Goal: Task Accomplishment & Management: Manage account settings

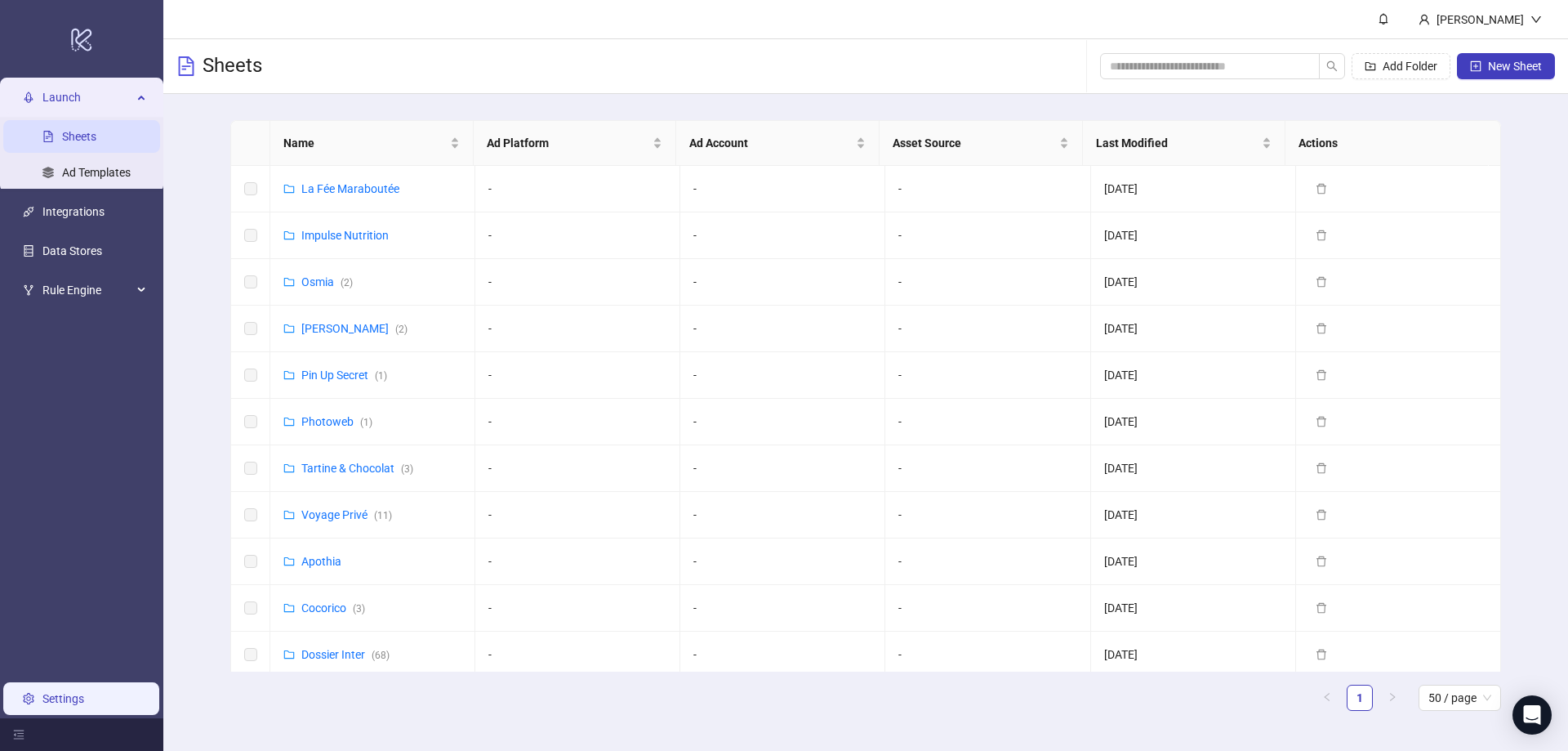
click at [70, 698] on link "Settings" at bounding box center [63, 698] width 41 height 13
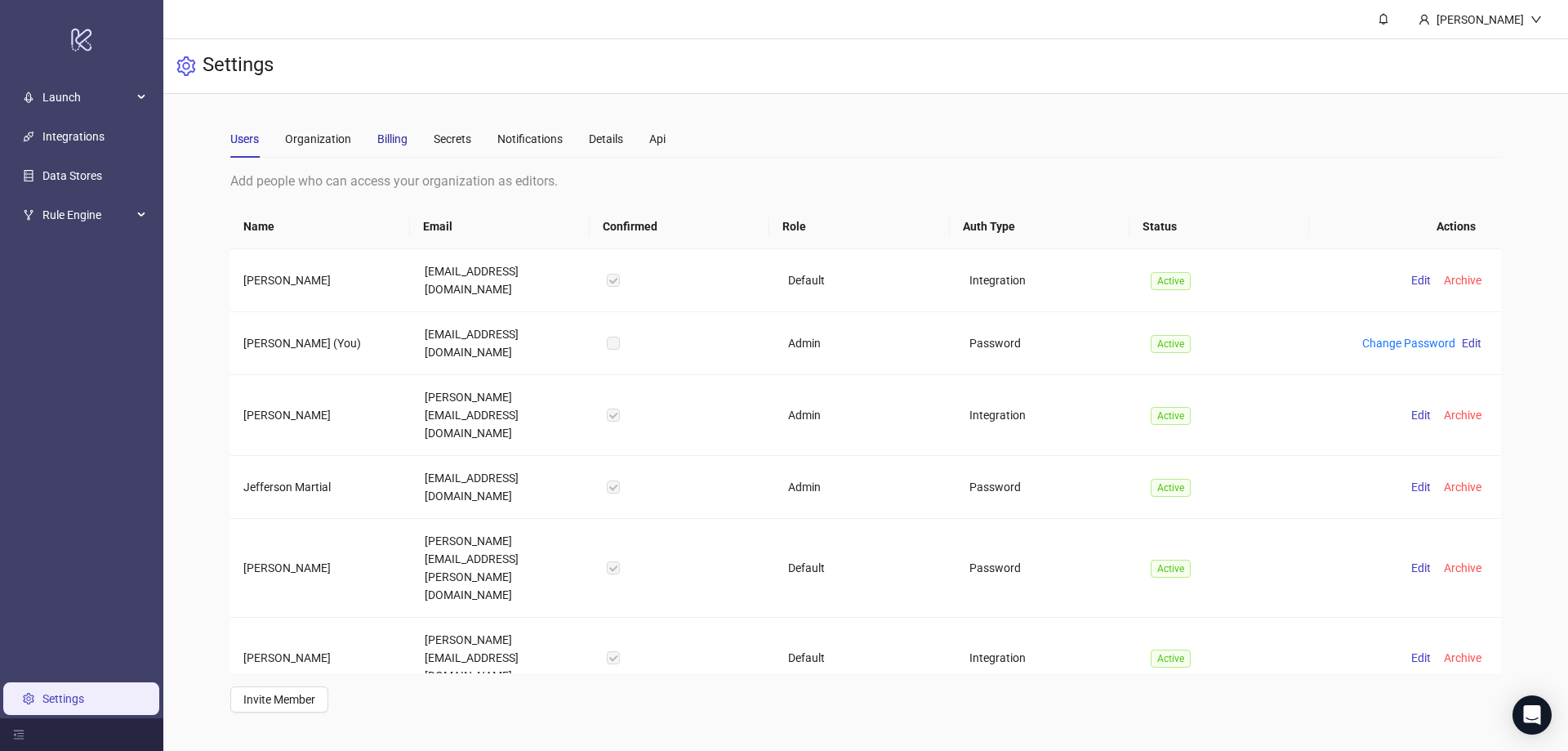
click at [388, 139] on div "Billing" at bounding box center [392, 138] width 30 height 18
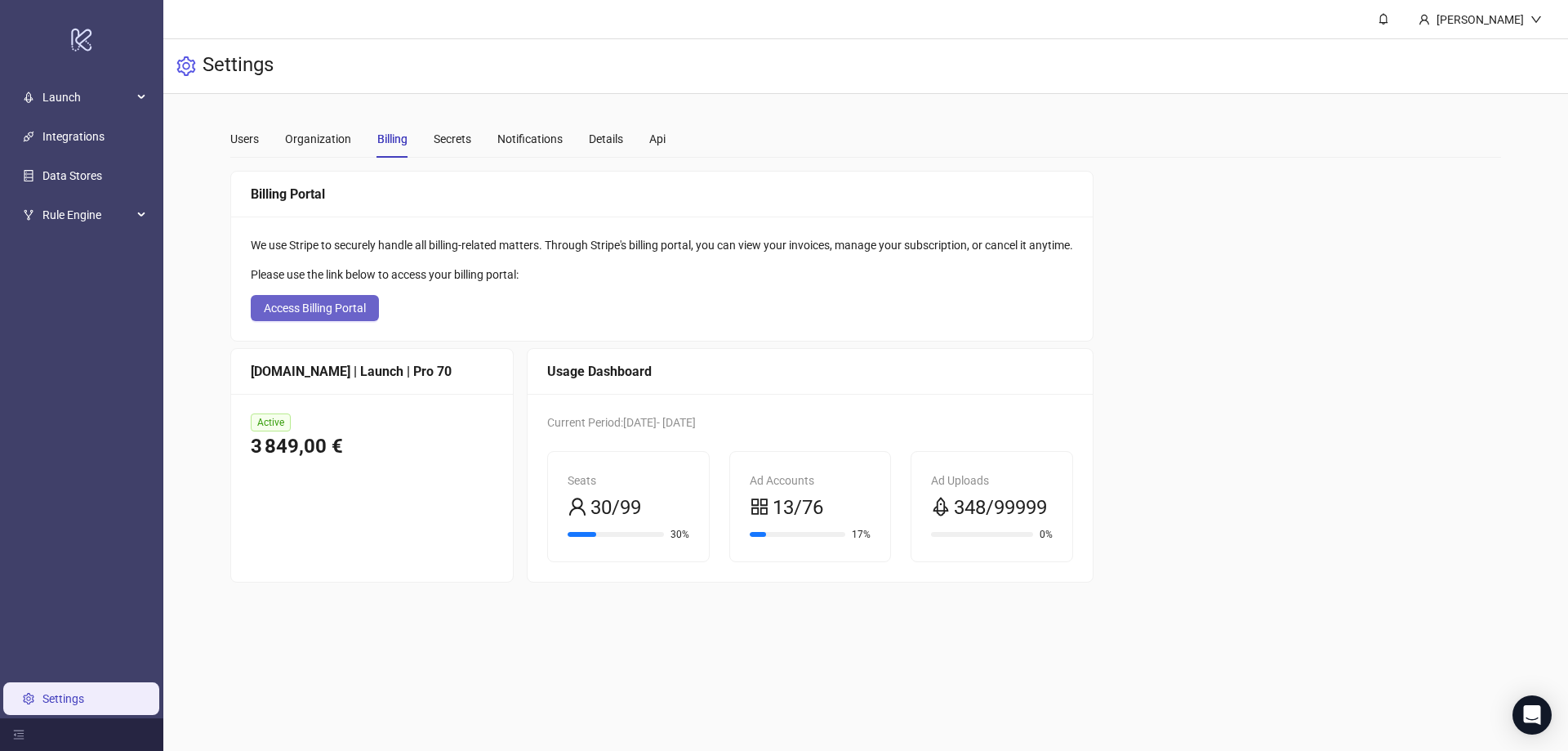
click at [314, 302] on span "Access Billing Portal" at bounding box center [314, 308] width 102 height 13
